Goal: Check status: Check status

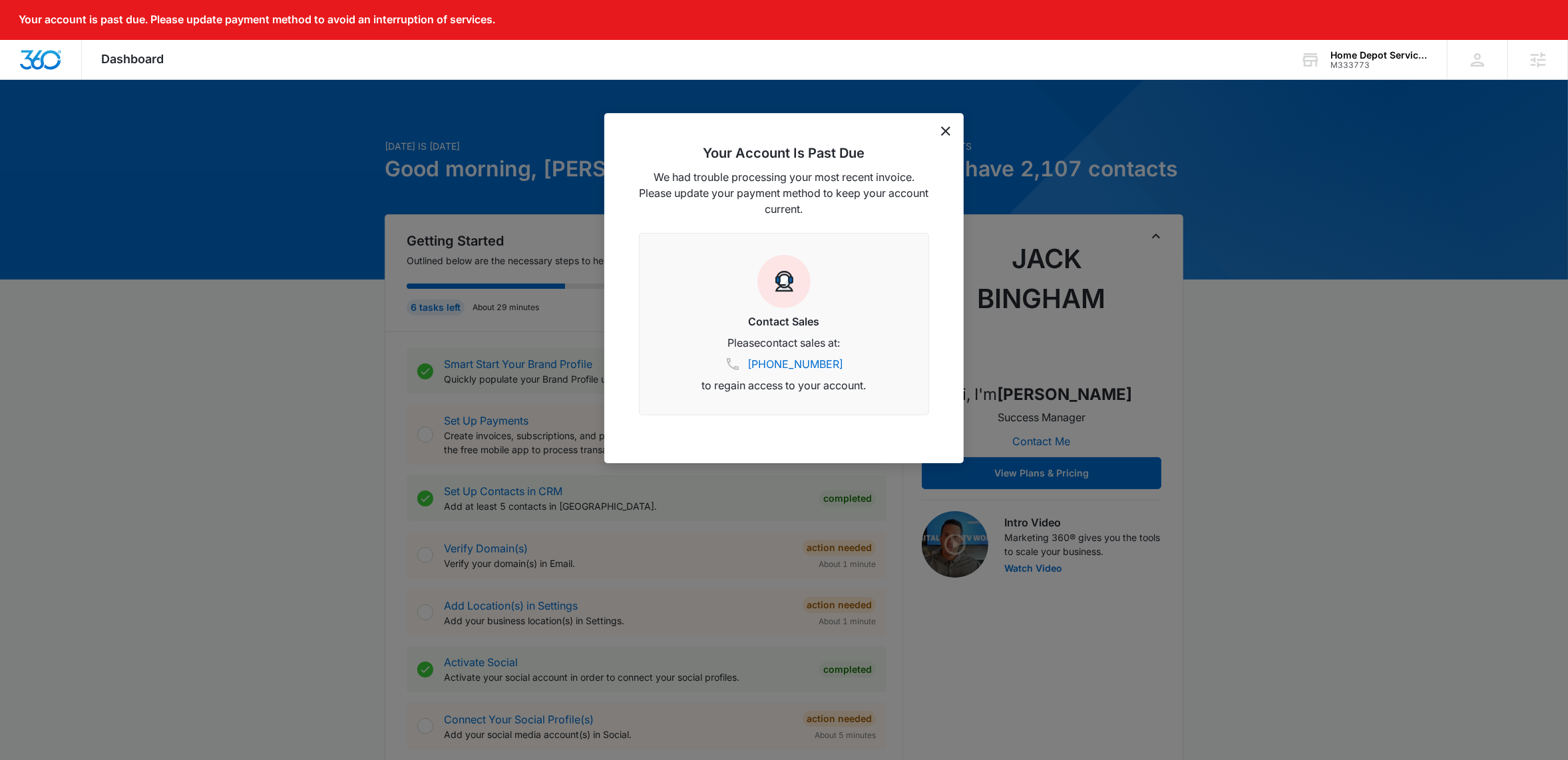
click at [946, 132] on icon "dismiss this dialog" at bounding box center [945, 130] width 9 height 9
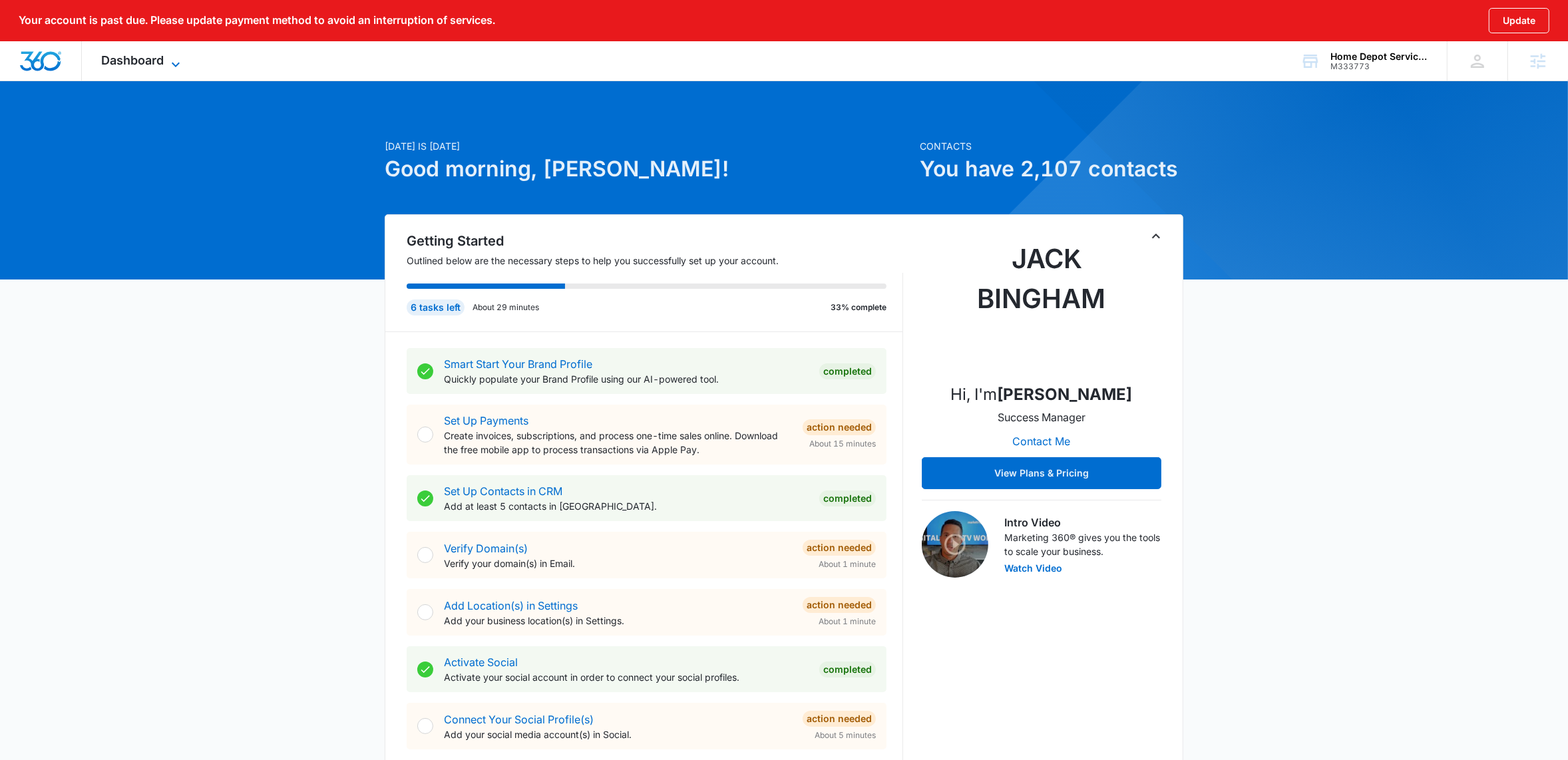
click at [173, 63] on icon at bounding box center [176, 65] width 16 height 16
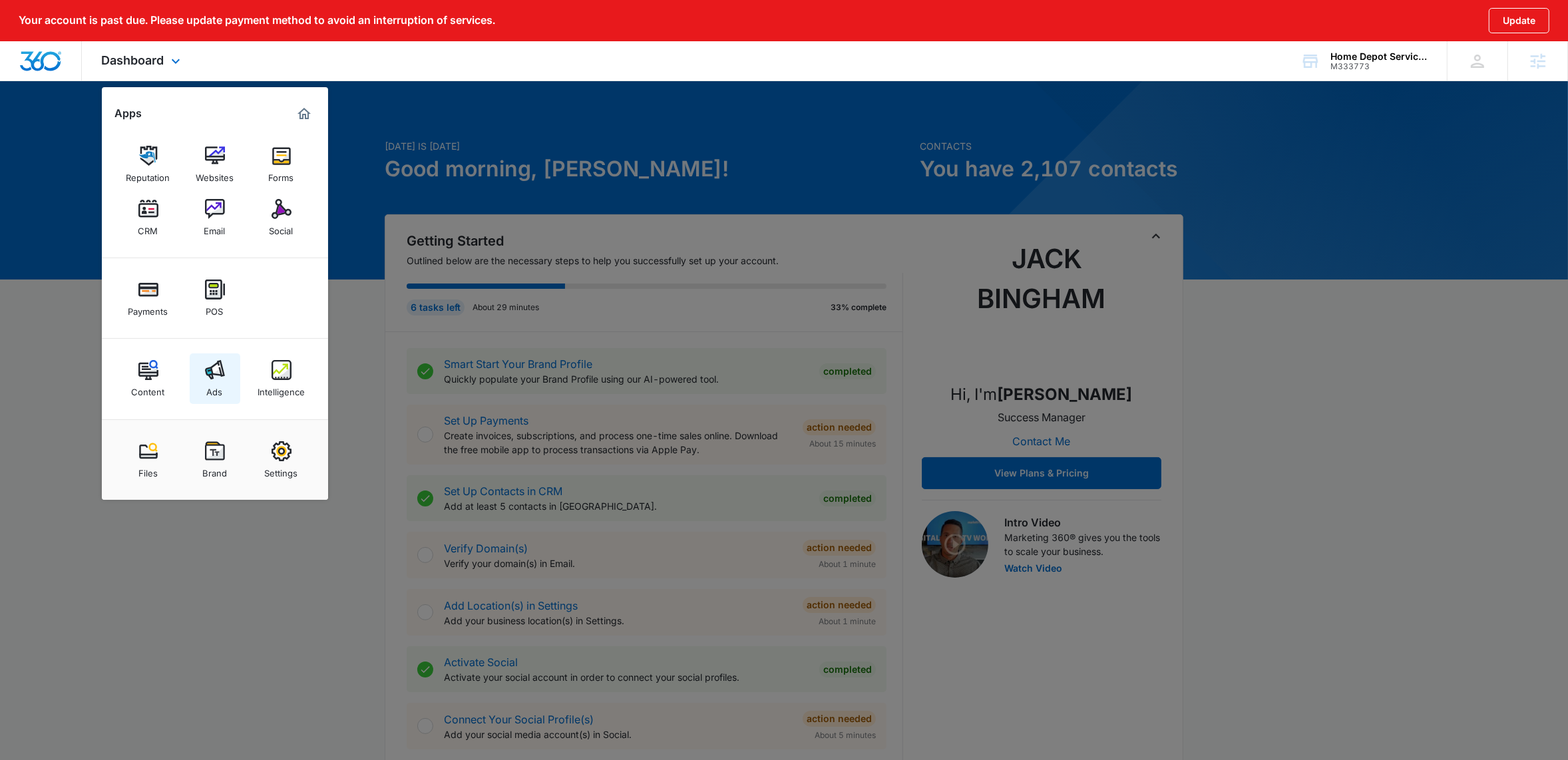
click at [225, 387] on link "Ads" at bounding box center [214, 378] width 50 height 50
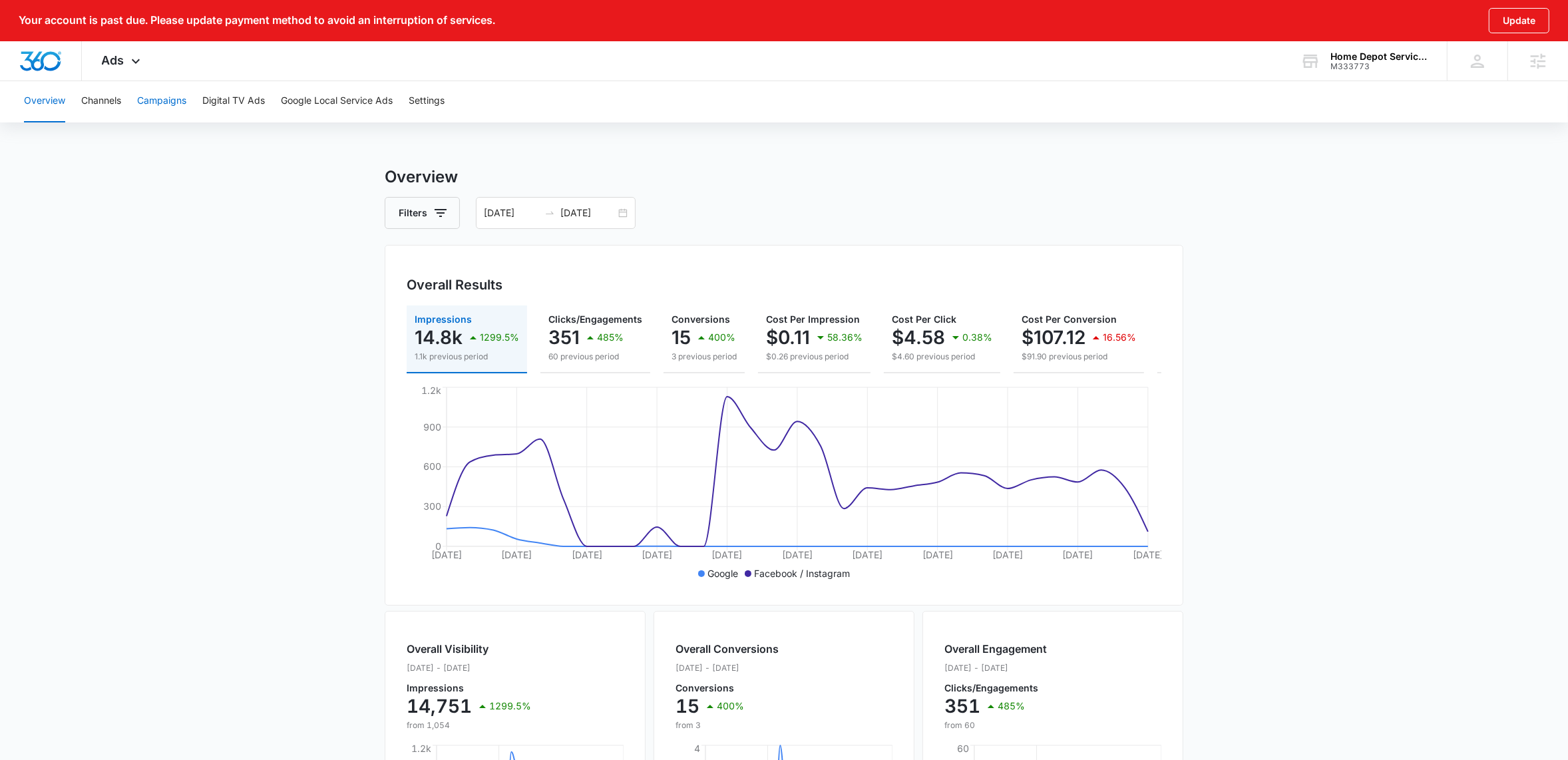
click at [163, 104] on button "Campaigns" at bounding box center [161, 101] width 49 height 43
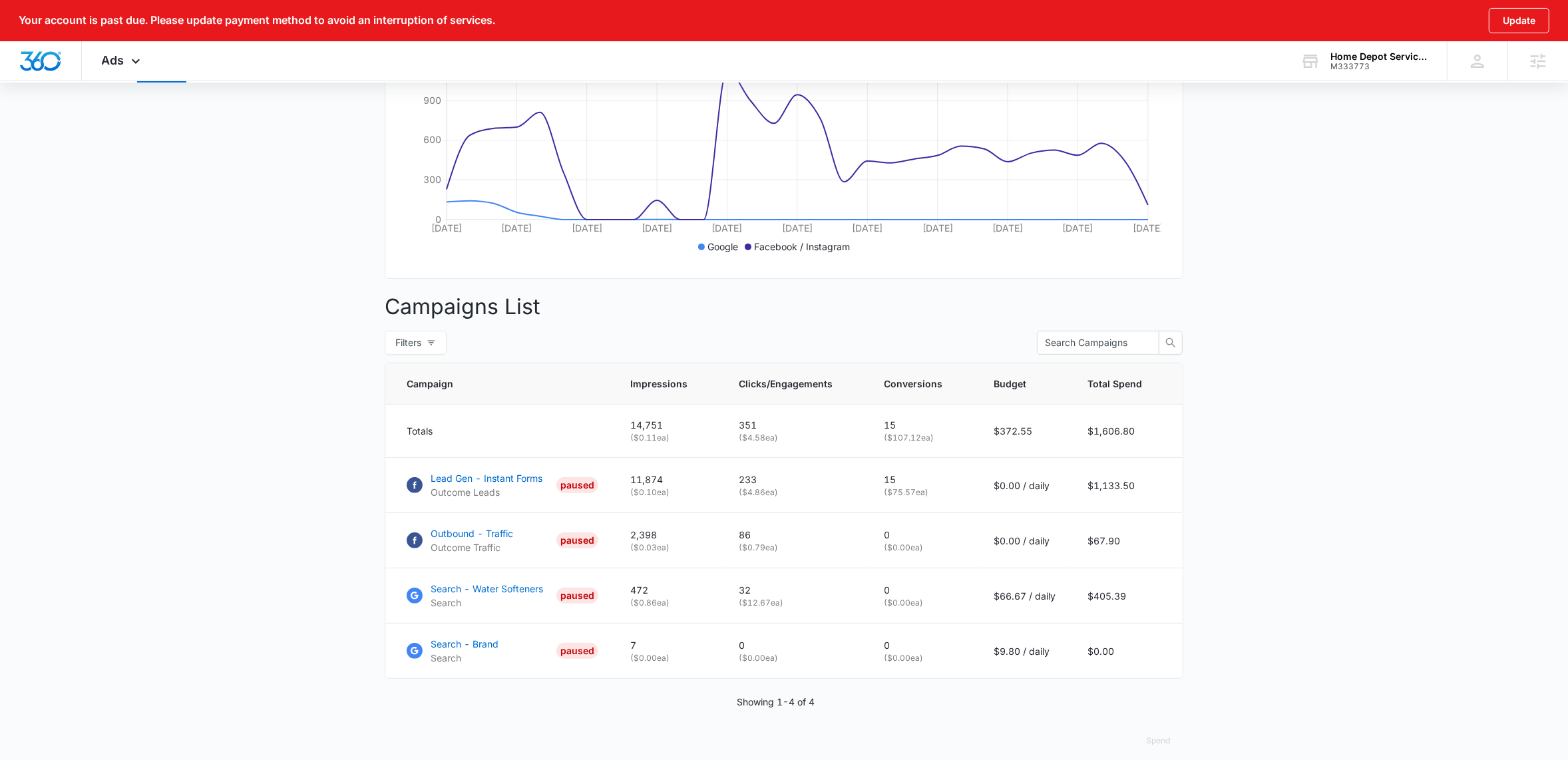
scroll to position [352, 0]
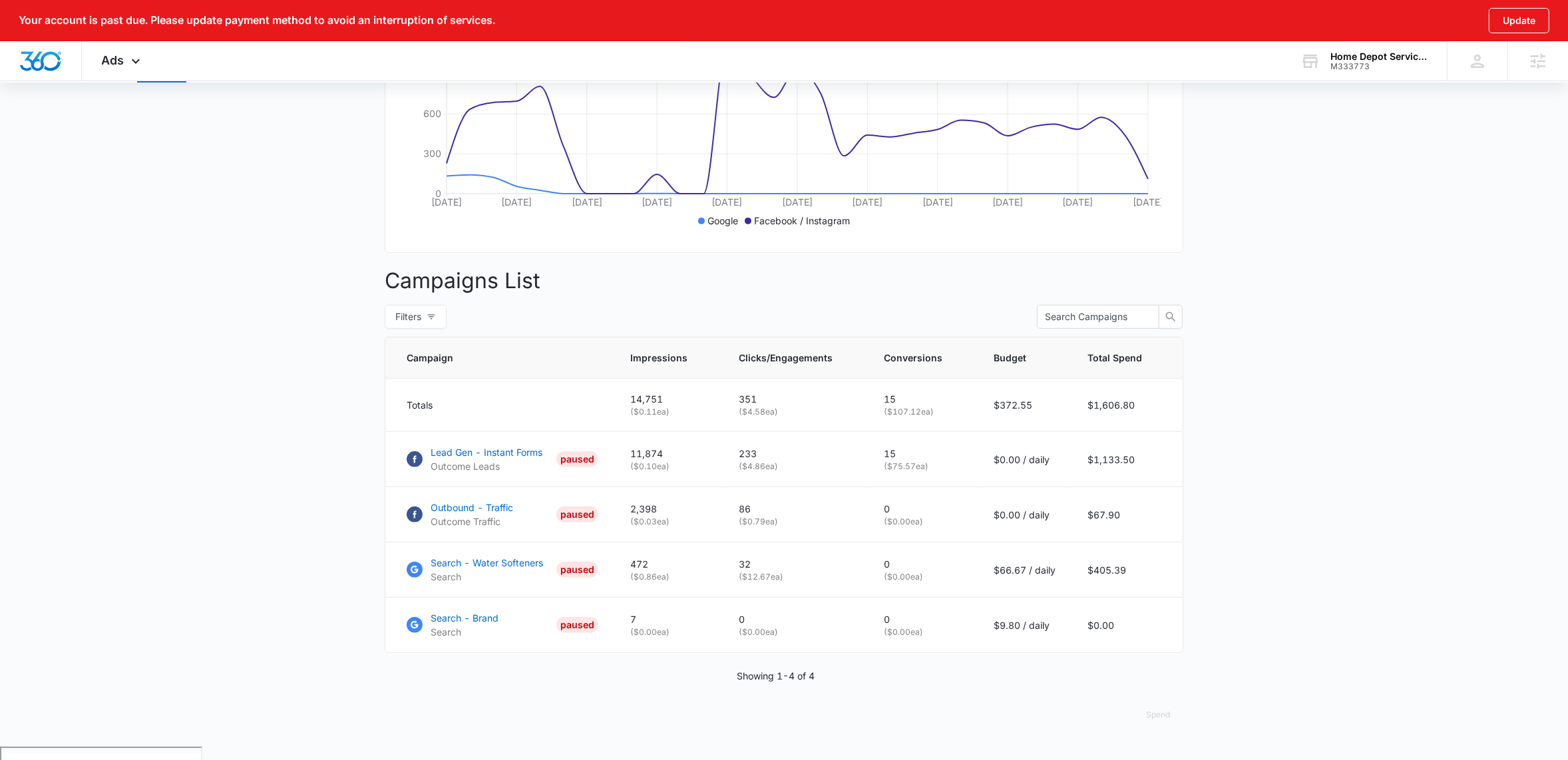
click at [1331, 486] on main "Campaigns Filters 08/10/2025 09/09/2025 Overall Results Impressions 14.8k 1299.…" at bounding box center [784, 279] width 1568 height 934
click at [486, 459] on p "Lead Gen - Instant Forms" at bounding box center [486, 452] width 112 height 14
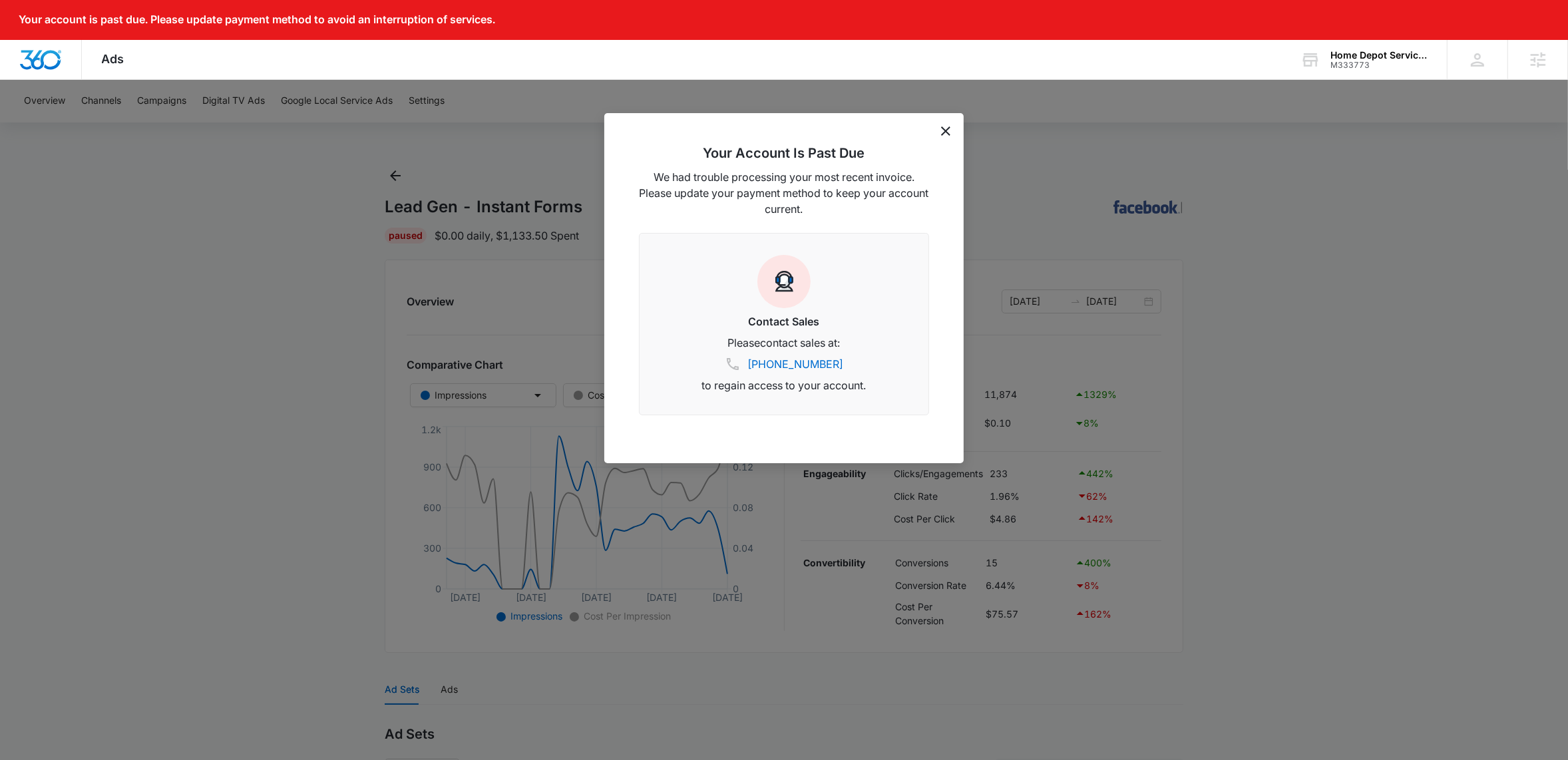
click at [946, 131] on icon "dismiss this dialog" at bounding box center [945, 130] width 9 height 9
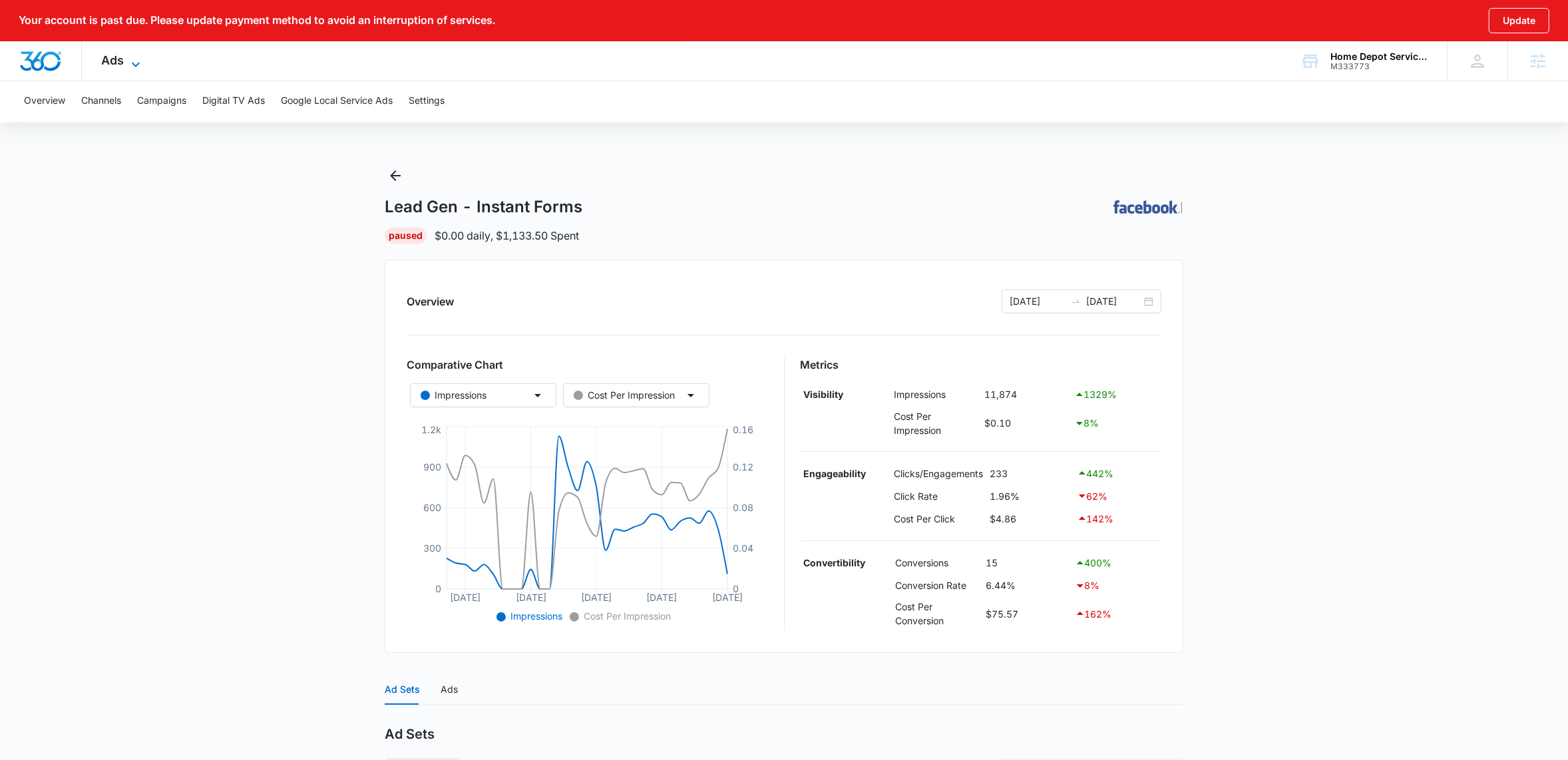
click at [128, 62] on icon at bounding box center [135, 65] width 16 height 16
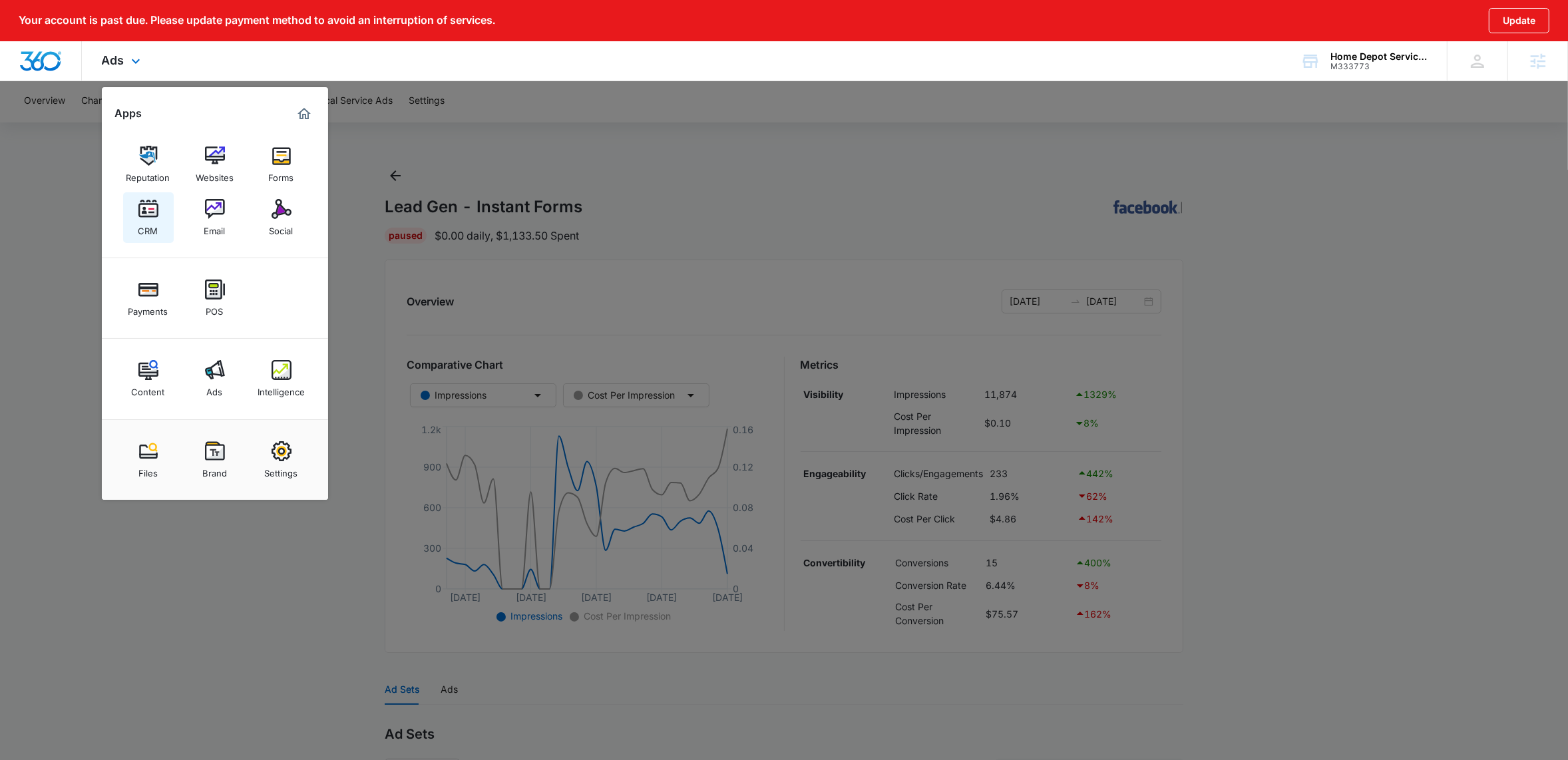
click at [145, 212] on img at bounding box center [148, 209] width 20 height 20
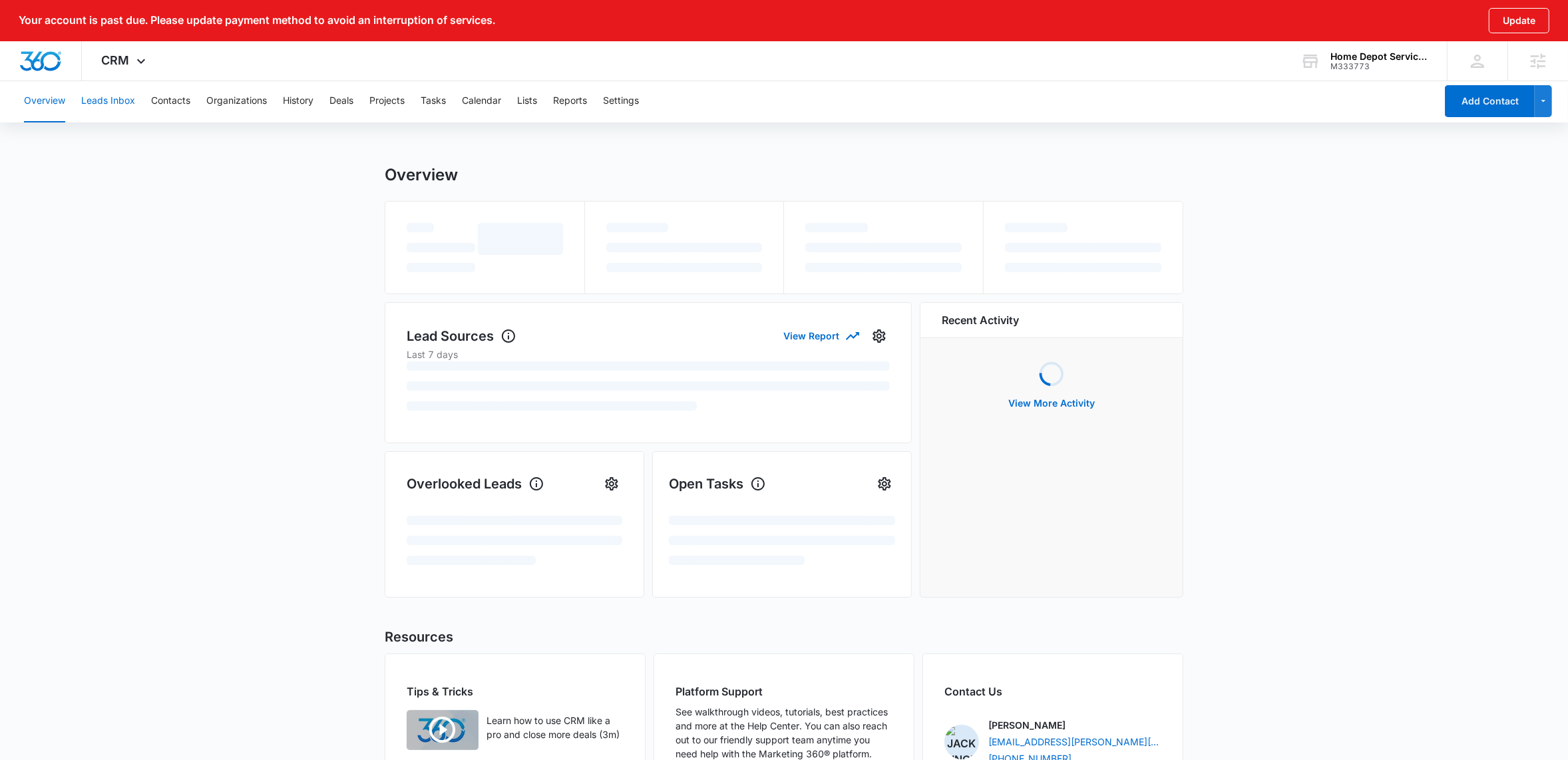
click at [118, 99] on button "Leads Inbox" at bounding box center [109, 101] width 54 height 43
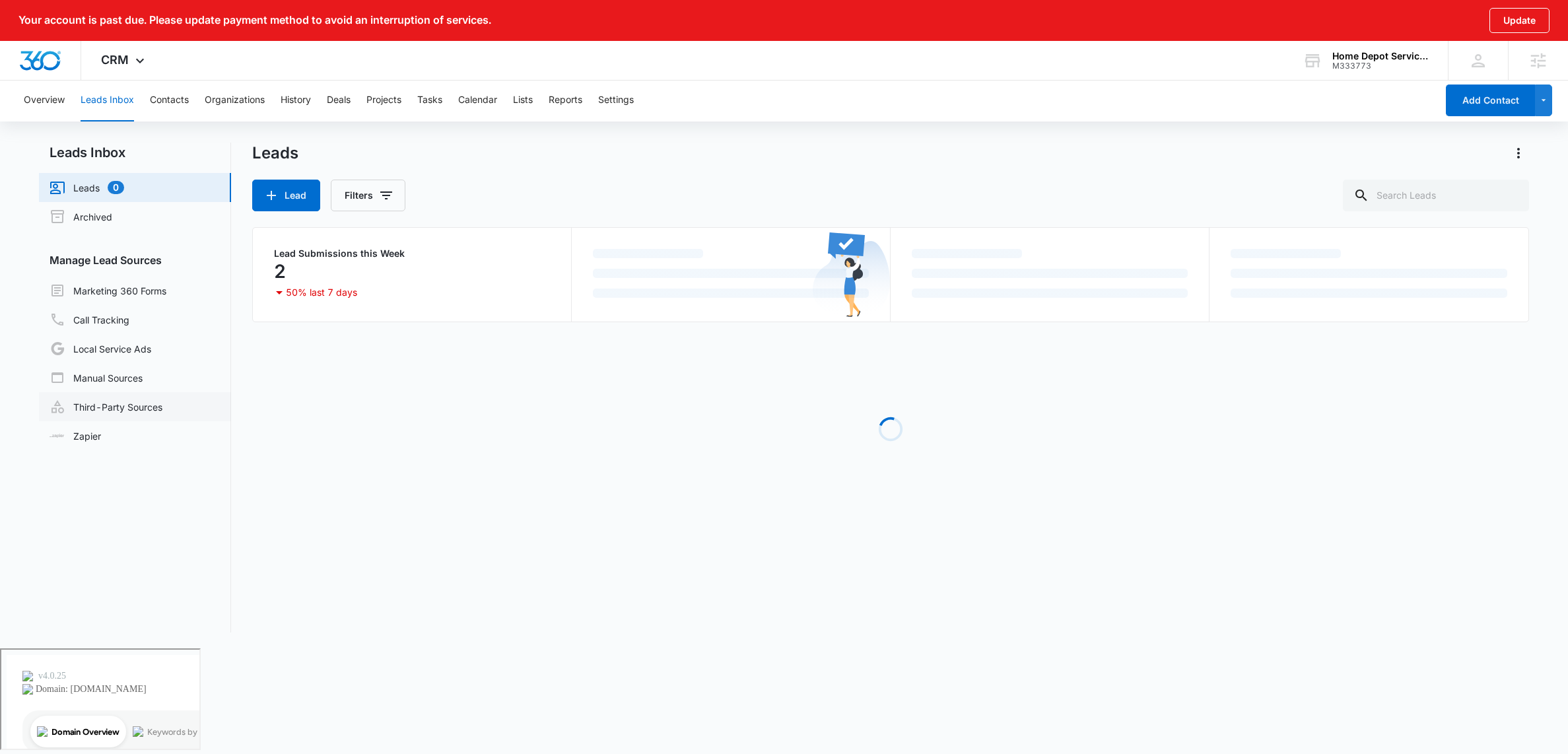
click at [138, 408] on link "Third-Party Sources" at bounding box center [106, 407] width 113 height 16
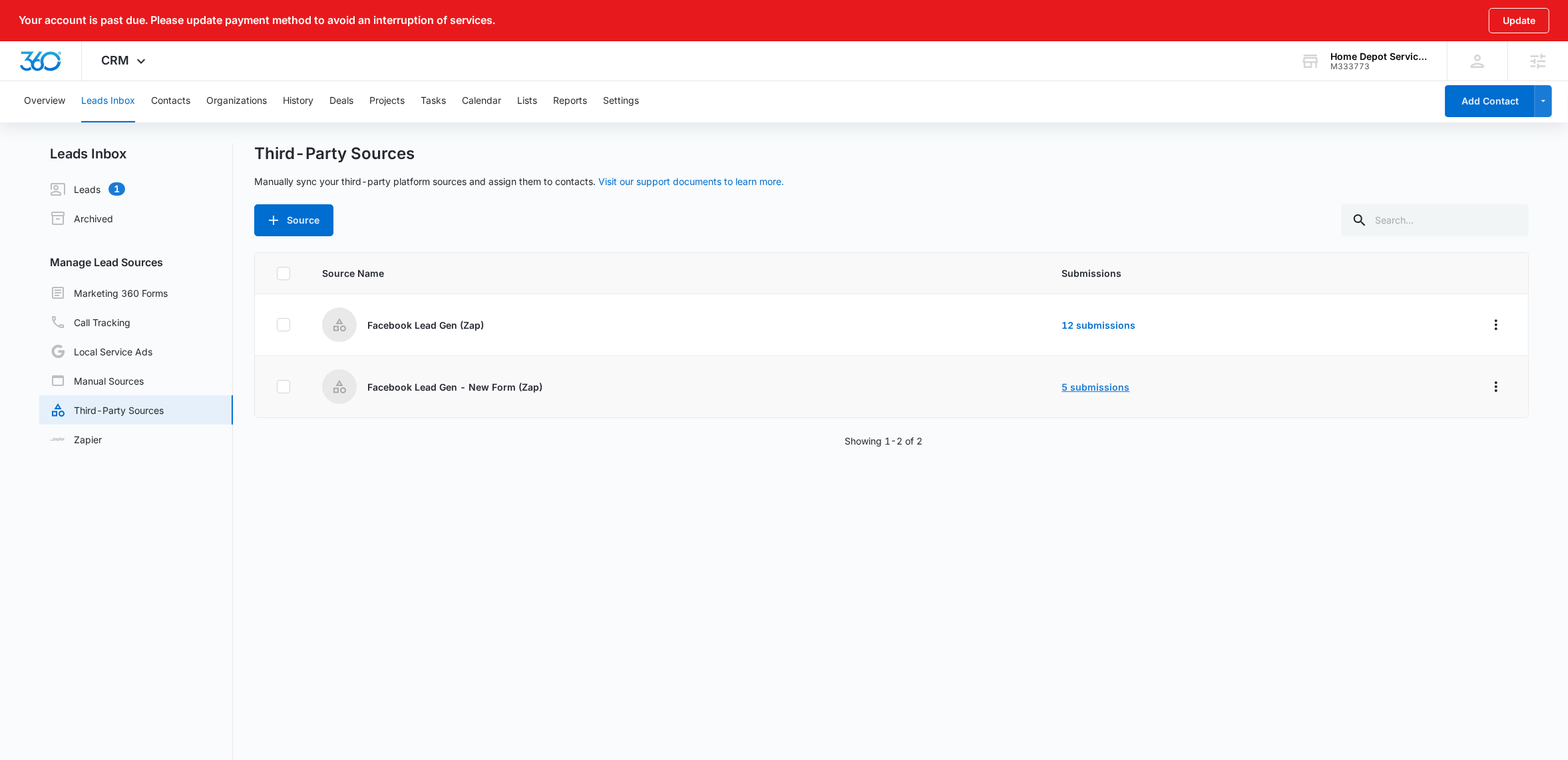
click at [1086, 381] on link "5 submissions" at bounding box center [1096, 387] width 68 height 11
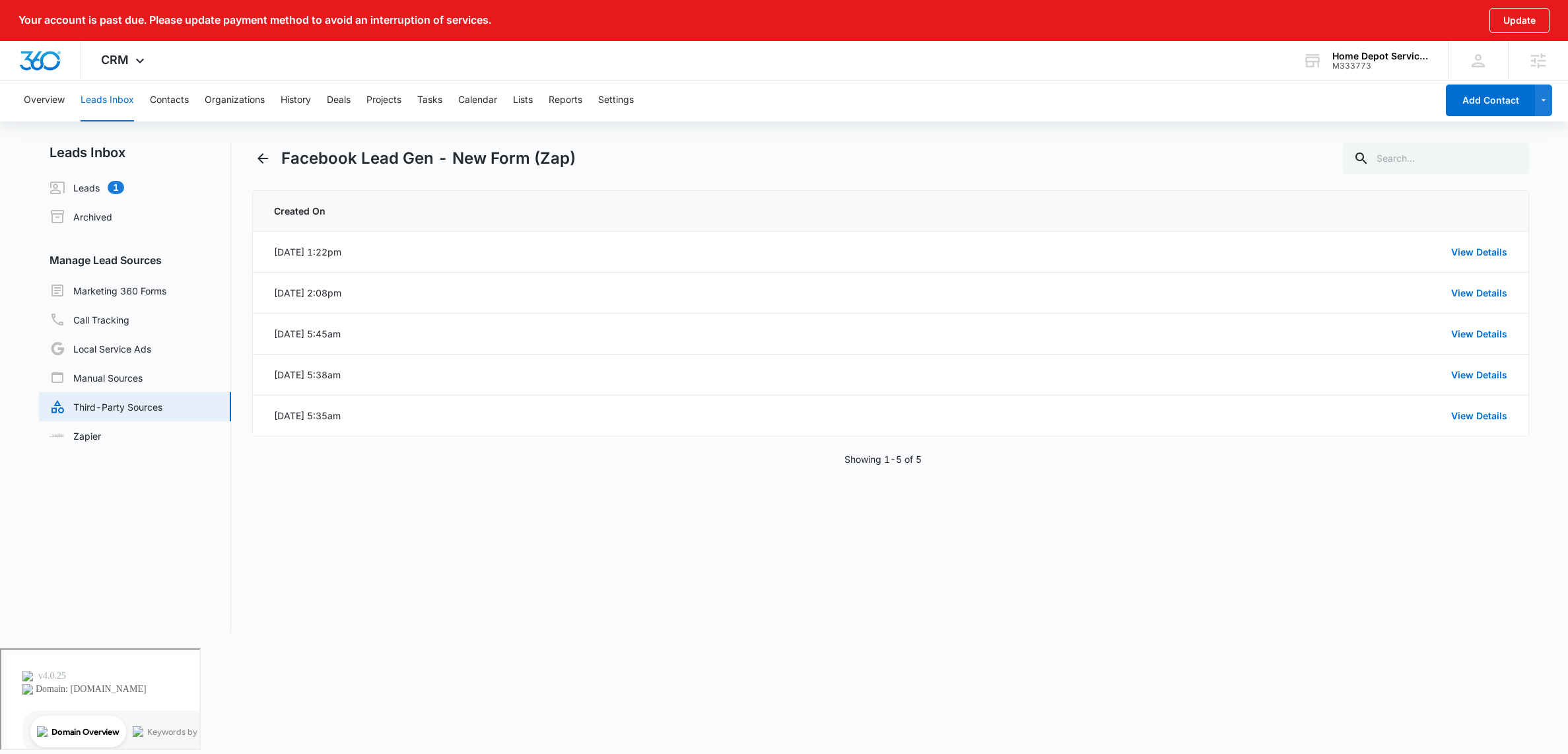
click at [926, 141] on div "Overview Leads Inbox Contacts Organizations History Deals Projects Tasks Calend…" at bounding box center [784, 364] width 1568 height 569
